Goal: Navigation & Orientation: Find specific page/section

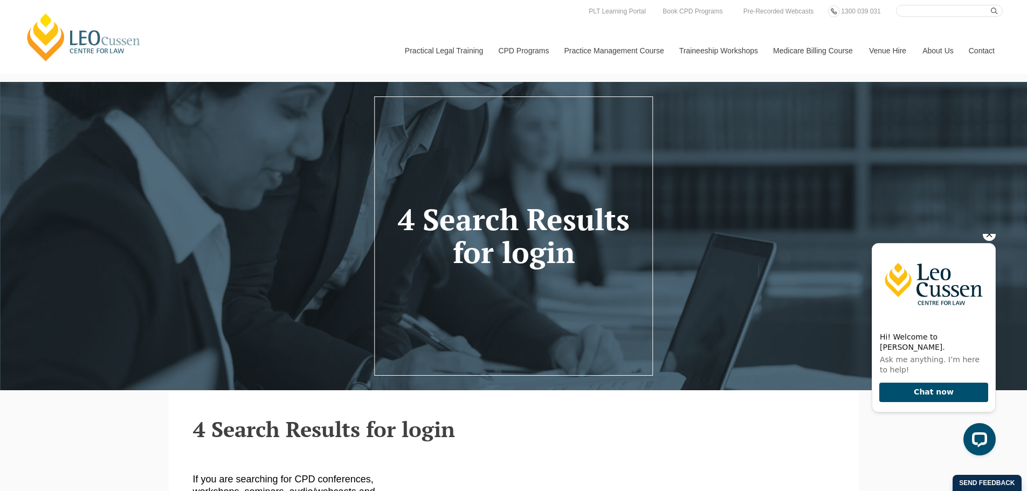
drag, startPoint x: 984, startPoint y: 245, endPoint x: 1428, endPoint y: 576, distance: 553.6
click at [984, 241] on icon "Hide greeting" at bounding box center [988, 234] width 13 height 13
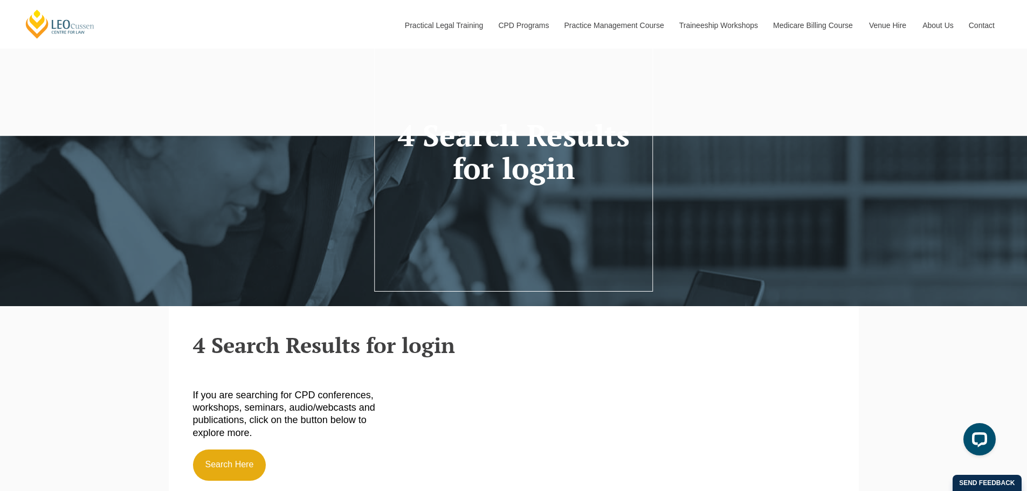
scroll to position [431, 0]
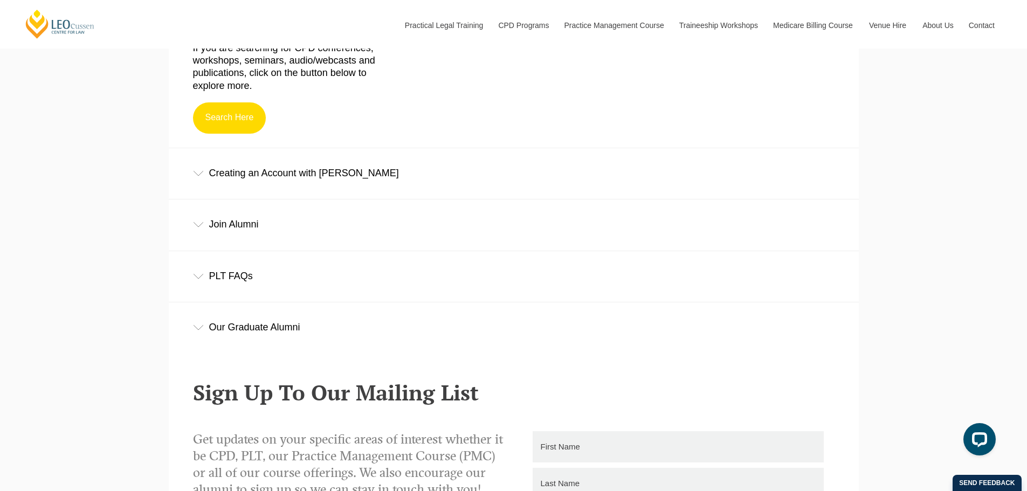
click at [206, 114] on link "Search Here" at bounding box center [229, 117] width 73 height 31
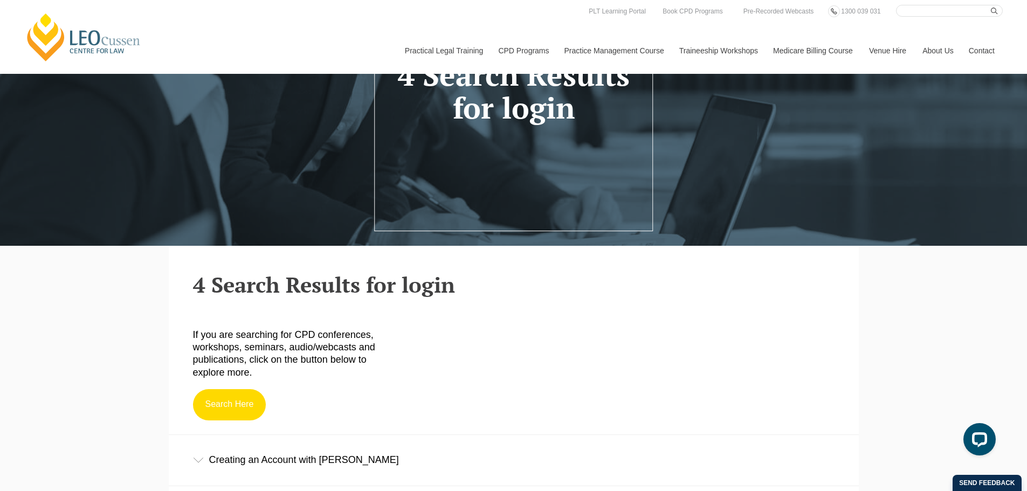
scroll to position [0, 0]
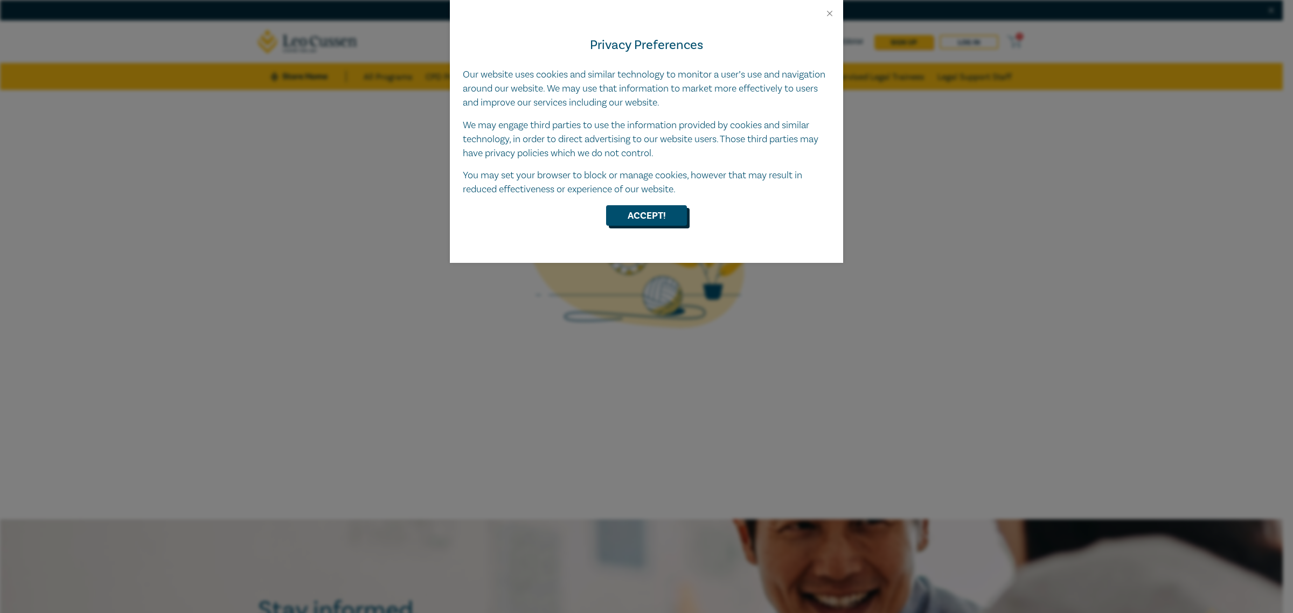
click at [647, 210] on button "Accept!" at bounding box center [646, 215] width 81 height 20
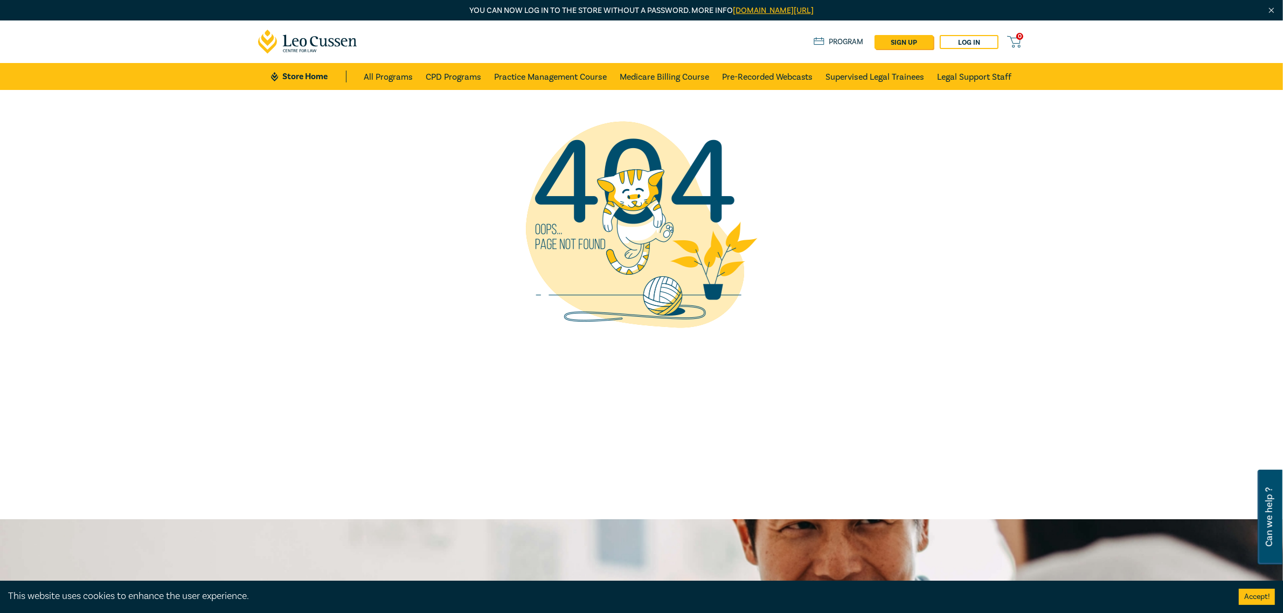
drag, startPoint x: 1039, startPoint y: 254, endPoint x: 962, endPoint y: 224, distance: 82.8
click at [1039, 254] on div at bounding box center [641, 304] width 1283 height 429
click at [968, 42] on link "Log in" at bounding box center [969, 42] width 59 height 14
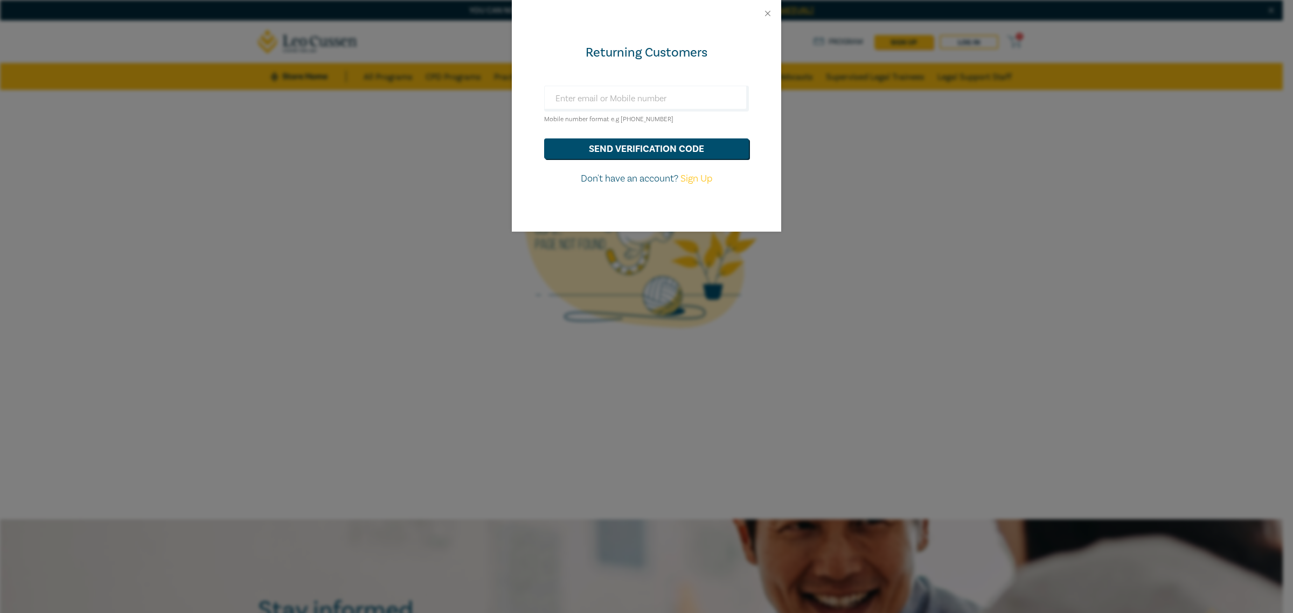
click at [766, 7] on div at bounding box center [646, 13] width 269 height 27
click at [767, 12] on button "Close" at bounding box center [768, 14] width 10 height 10
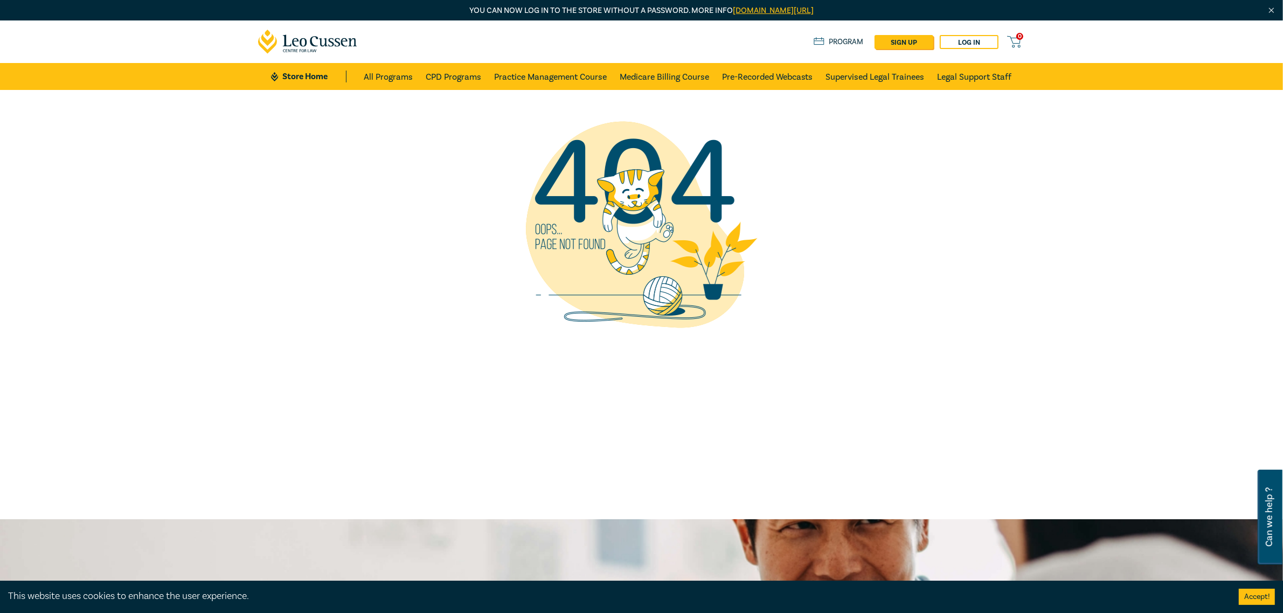
click at [935, 141] on div at bounding box center [641, 224] width 767 height 269
